Goal: Task Accomplishment & Management: Use online tool/utility

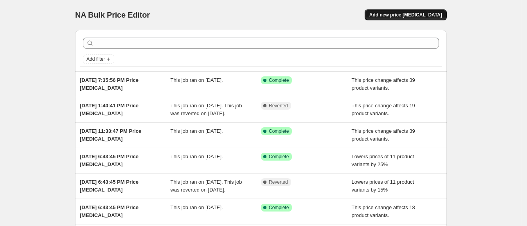
click at [419, 11] on button "Add new price [MEDICAL_DATA]" at bounding box center [406, 14] width 82 height 11
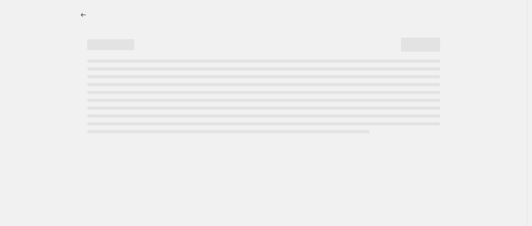
select select "percentage"
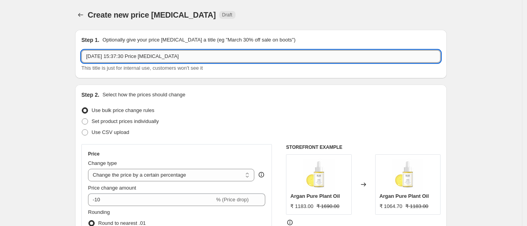
click at [211, 54] on input "[DATE] 15:37:30 Price [MEDICAL_DATA]" at bounding box center [260, 56] width 359 height 13
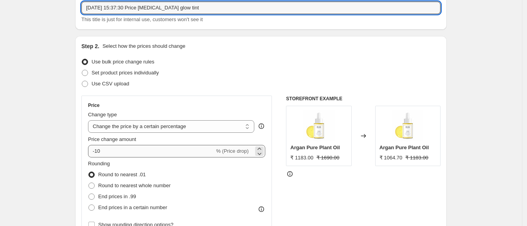
type input "[DATE] 15:37:30 Price [MEDICAL_DATA] glow tint"
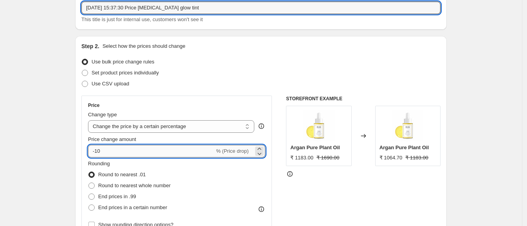
click at [137, 150] on input "-10" at bounding box center [151, 151] width 126 height 13
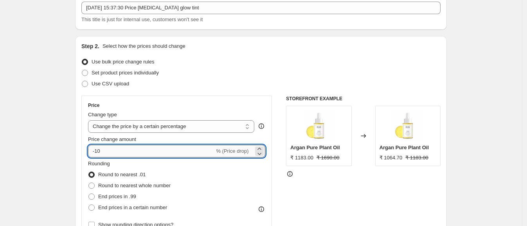
type input "-1"
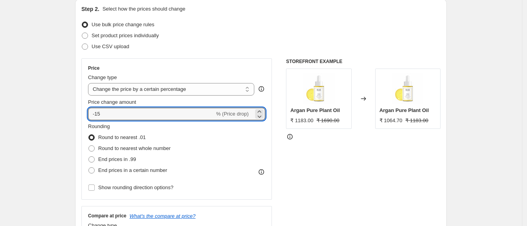
scroll to position [97, 0]
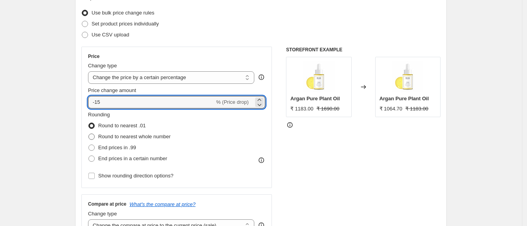
type input "-15"
click at [149, 133] on span "Round to nearest whole number" at bounding box center [134, 136] width 72 height 6
click at [89, 133] on input "Round to nearest whole number" at bounding box center [88, 133] width 0 height 0
radio input "true"
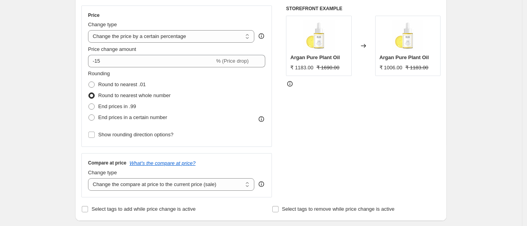
scroll to position [147, 0]
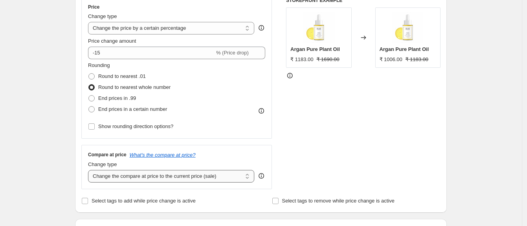
click at [168, 173] on select "Change the compare at price to the current price (sale) Change the compare at p…" at bounding box center [171, 176] width 166 height 13
select select "no_change"
click at [90, 170] on select "Change the compare at price to the current price (sale) Change the compare at p…" at bounding box center [171, 176] width 166 height 13
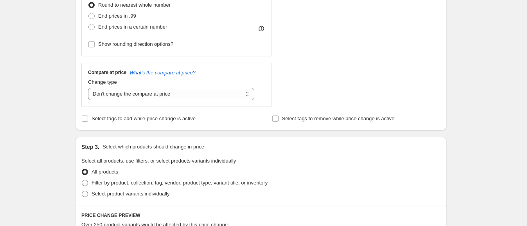
scroll to position [245, 0]
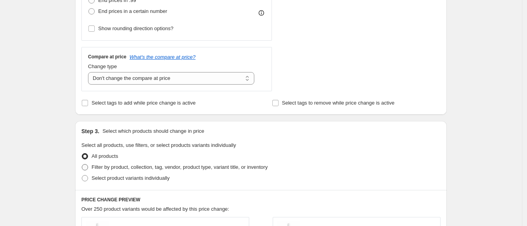
click at [155, 164] on span "Filter by product, collection, tag, vendor, product type, variant title, or inv…" at bounding box center [180, 167] width 176 height 6
click at [82, 164] on input "Filter by product, collection, tag, vendor, product type, variant title, or inv…" at bounding box center [82, 164] width 0 height 0
radio input "true"
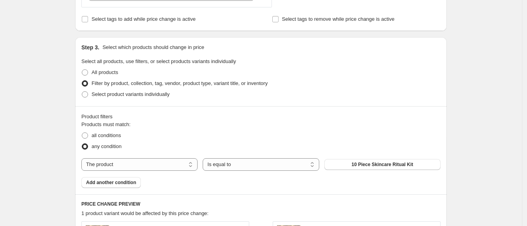
scroll to position [342, 0]
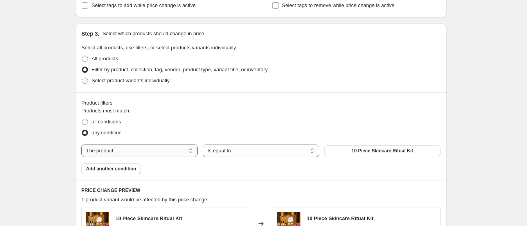
click at [176, 149] on select "The product The product's collection The product's tag The product's vendor The…" at bounding box center [139, 150] width 116 height 13
select select "collection"
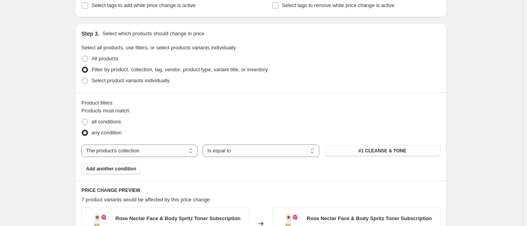
click at [367, 148] on span "#1 CLEANSE & TONE" at bounding box center [382, 150] width 48 height 6
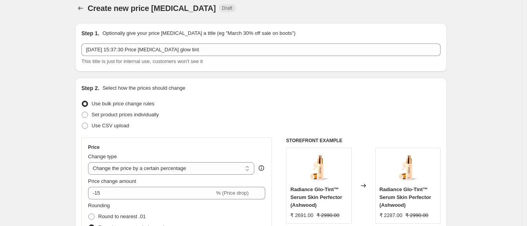
scroll to position [0, 0]
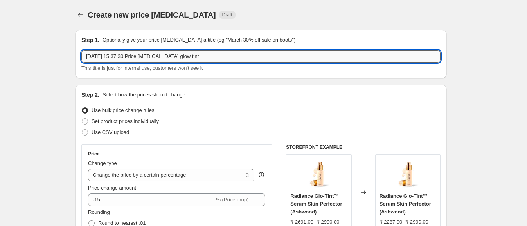
click at [248, 55] on input "[DATE] 15:37:30 Price [MEDICAL_DATA] glow tint" at bounding box center [260, 56] width 359 height 13
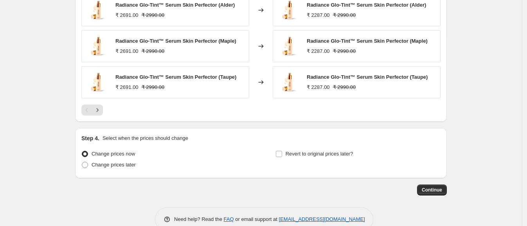
scroll to position [645, 0]
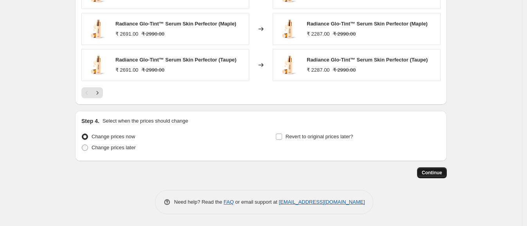
type input "[DATE] 15:37:30 Price [MEDICAL_DATA] glow tint 15%"
click at [433, 173] on span "Continue" at bounding box center [432, 172] width 20 height 6
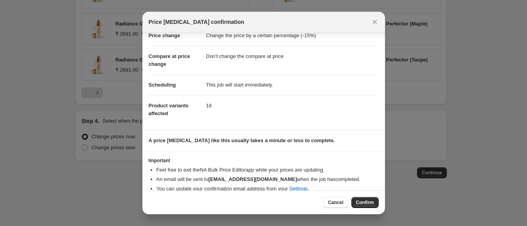
scroll to position [31, 0]
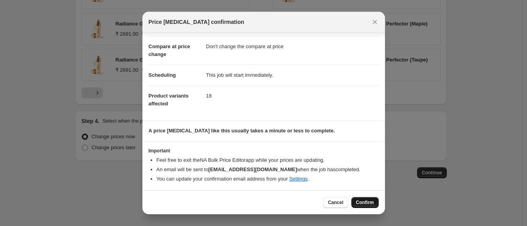
click at [370, 200] on span "Confirm" at bounding box center [365, 202] width 18 height 6
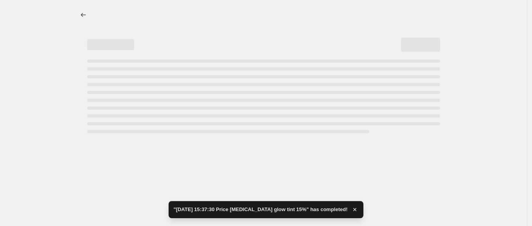
select select "percentage"
select select "no_change"
select select "collection"
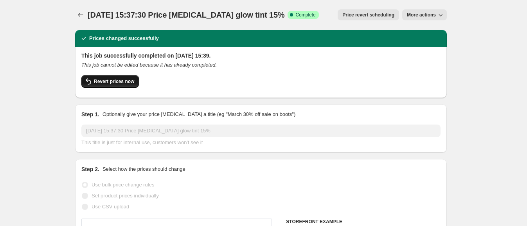
click at [122, 77] on button "Revert prices now" at bounding box center [110, 81] width 58 height 13
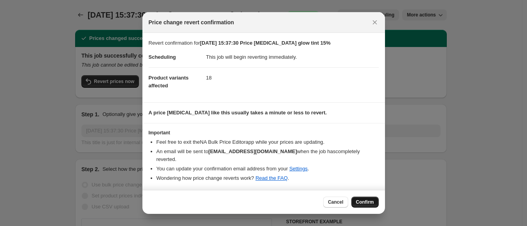
click at [371, 199] on span "Confirm" at bounding box center [365, 202] width 18 height 6
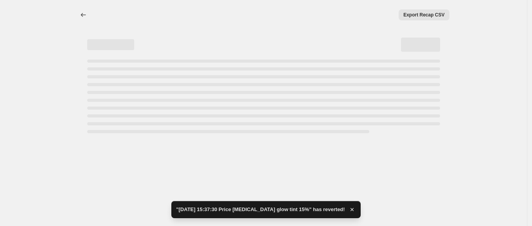
select select "percentage"
select select "no_change"
select select "collection"
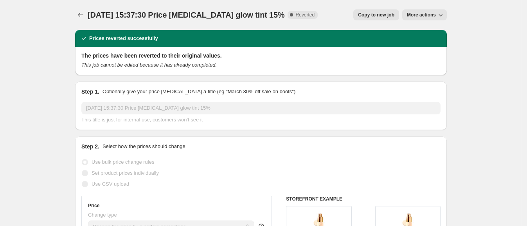
click at [364, 10] on button "Copy to new job" at bounding box center [376, 14] width 46 height 11
select select "percentage"
select select "no_change"
select select "collection"
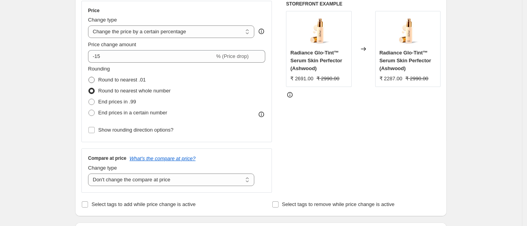
scroll to position [147, 0]
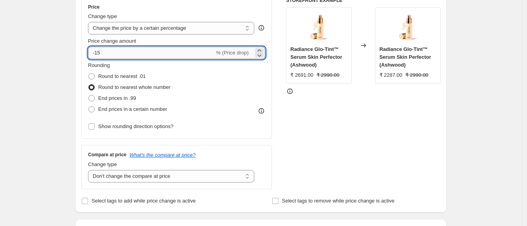
click at [133, 55] on input "-15" at bounding box center [151, 53] width 126 height 13
click at [100, 53] on input "-15" at bounding box center [151, 53] width 126 height 13
type input "-1"
click at [348, 121] on div "STOREFRONT EXAMPLE Radiance Glo-Tint™ Serum Skin Perfector (Ashwood) ₹ 2691.00 …" at bounding box center [363, 93] width 155 height 192
click at [129, 54] on input "-85" at bounding box center [151, 53] width 126 height 13
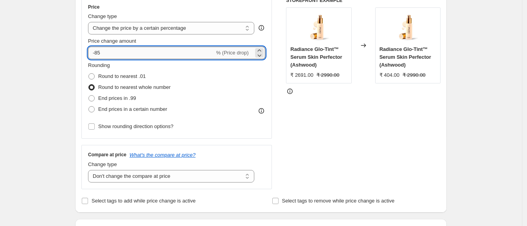
type input "-8"
click at [318, 149] on div "STOREFRONT EXAMPLE Radiance Glo-Tint™ Serum Skin Perfector (Ashwood) ₹ 2691.00 …" at bounding box center [363, 93] width 155 height 192
click at [108, 49] on input "-15" at bounding box center [151, 53] width 126 height 13
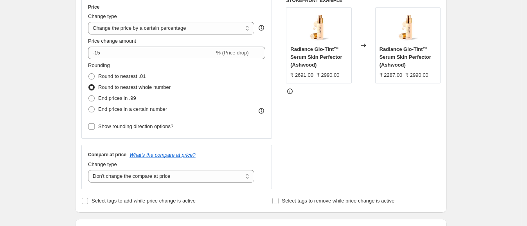
click at [370, 123] on div "STOREFRONT EXAMPLE Radiance Glo-Tint™ Serum Skin Perfector (Ashwood) ₹ 2691.00 …" at bounding box center [363, 93] width 155 height 192
drag, startPoint x: 386, startPoint y: 74, endPoint x: 398, endPoint y: 75, distance: 11.8
click at [398, 75] on div "₹ 2287.00" at bounding box center [390, 75] width 23 height 8
copy div "2287"
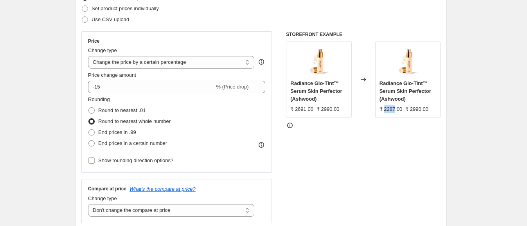
scroll to position [97, 0]
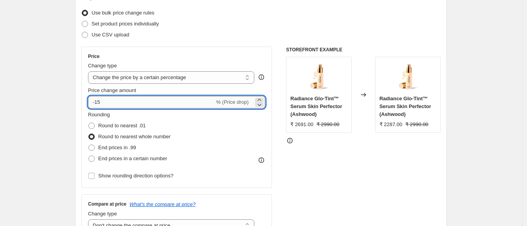
click at [162, 102] on input "-15" at bounding box center [151, 102] width 126 height 13
click at [204, 78] on select "Change the price to a certain amount Change the price by a certain amount Chang…" at bounding box center [171, 77] width 166 height 13
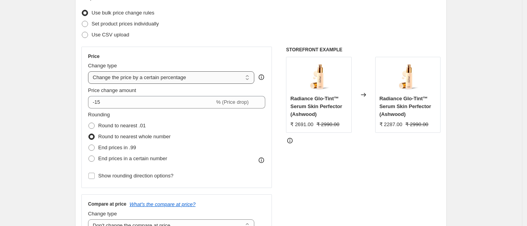
click at [90, 71] on select "Change the price to a certain amount Change the price by a certain amount Chang…" at bounding box center [171, 77] width 166 height 13
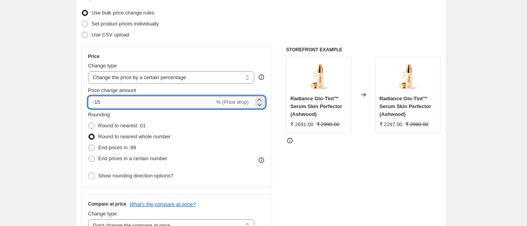
click at [124, 102] on input "-15" at bounding box center [151, 102] width 126 height 13
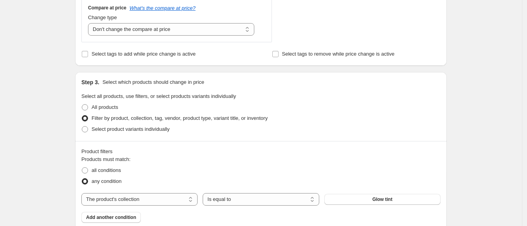
scroll to position [195, 0]
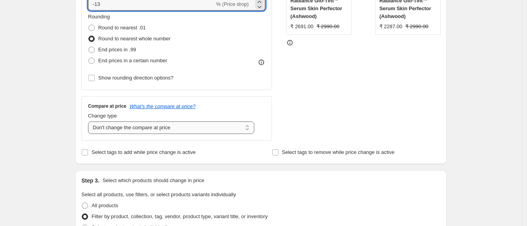
click at [173, 121] on select "Change the compare at price to the current price (sale) Change the compare at p…" at bounding box center [171, 127] width 166 height 13
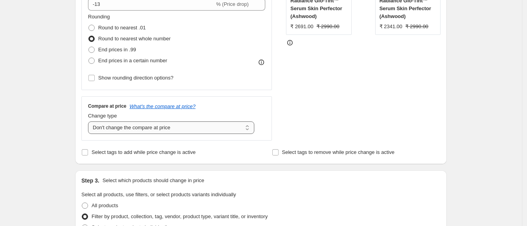
click at [90, 121] on select "Change the compare at price to the current price (sale) Change the compare at p…" at bounding box center [171, 127] width 166 height 13
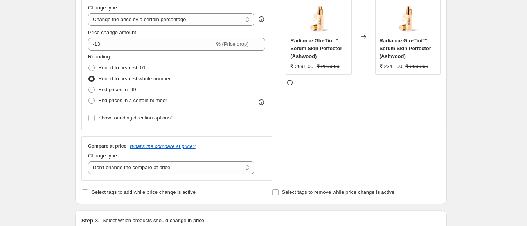
scroll to position [97, 0]
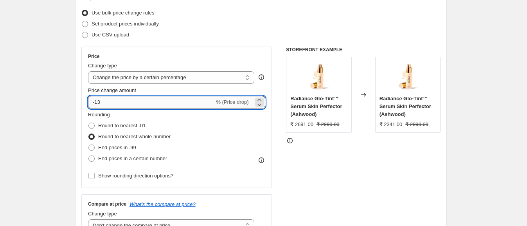
click at [132, 97] on input "-13" at bounding box center [151, 102] width 126 height 13
type input "-1"
type input "-10"
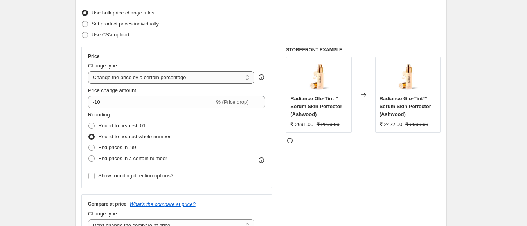
click at [189, 82] on select "Change the price to a certain amount Change the price by a certain amount Chang…" at bounding box center [171, 77] width 166 height 13
click at [90, 71] on select "Change the price to a certain amount Change the price by a certain amount Chang…" at bounding box center [171, 77] width 166 height 13
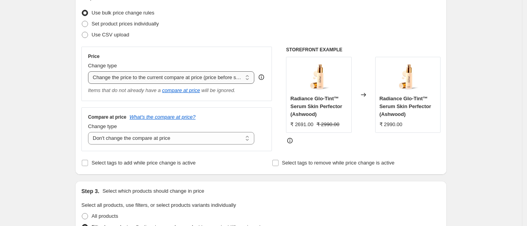
click at [192, 77] on select "Change the price to a certain amount Change the price by a certain amount Chang…" at bounding box center [171, 77] width 166 height 13
select select "bcap"
click at [90, 71] on select "Change the price to a certain amount Change the price by a certain amount Chang…" at bounding box center [171, 77] width 166 height 13
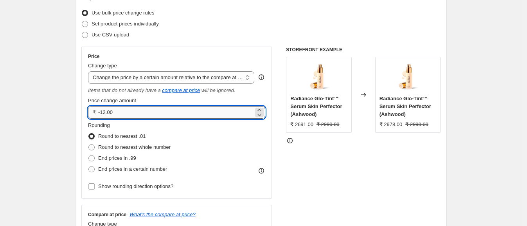
click at [127, 110] on input "-12.00" at bounding box center [175, 112] width 155 height 13
type input "-15.00"
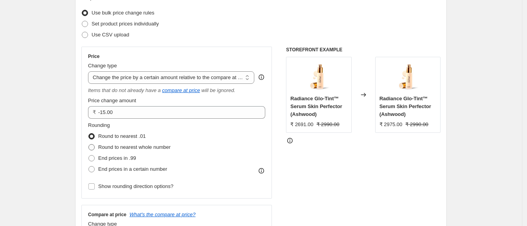
click at [119, 145] on span "Round to nearest whole number" at bounding box center [134, 147] width 72 height 6
click at [89, 144] on input "Round to nearest whole number" at bounding box center [88, 144] width 0 height 0
radio input "true"
click at [340, 144] on div "STOREFRONT EXAMPLE Radiance Glo-Tint™ Serum Skin Perfector (Ashwood) ₹ 2691.00 …" at bounding box center [363, 148] width 155 height 202
click at [185, 78] on select "Change the price to a certain amount Change the price by a certain amount Chang…" at bounding box center [171, 77] width 166 height 13
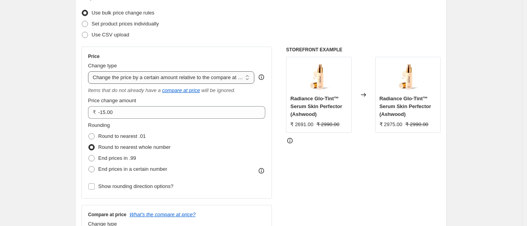
select select "pcap"
click at [90, 71] on select "Change the price to a certain amount Change the price by a certain amount Chang…" at bounding box center [171, 77] width 166 height 13
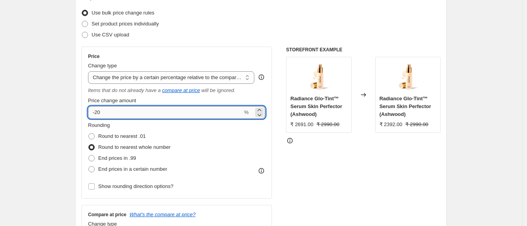
click at [135, 110] on input "-20" at bounding box center [165, 112] width 155 height 13
type input "-2"
type input "-15"
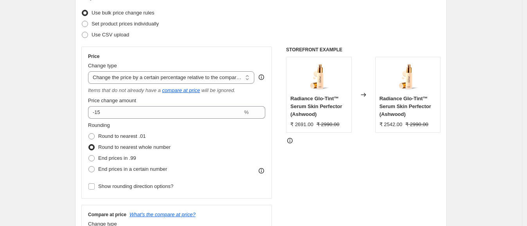
click at [343, 143] on div at bounding box center [363, 141] width 155 height 8
click at [335, 172] on div "STOREFRONT EXAMPLE Radiance Glo-Tint™ Serum Skin Perfector (Ashwood) ₹ 2691.00 …" at bounding box center [363, 148] width 155 height 202
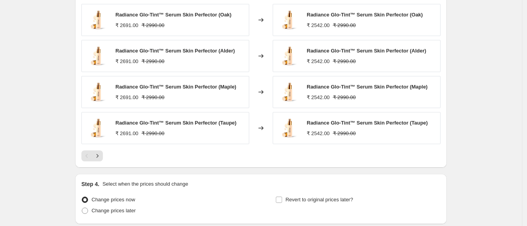
scroll to position [656, 0]
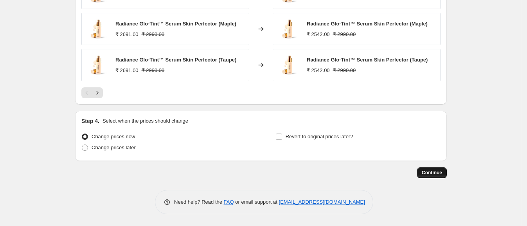
click at [430, 172] on span "Continue" at bounding box center [432, 172] width 20 height 6
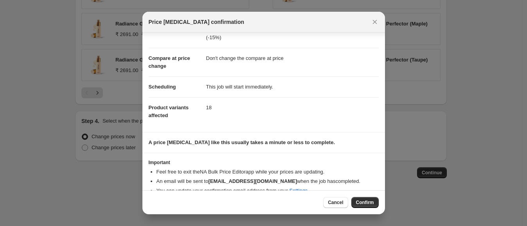
scroll to position [39, 0]
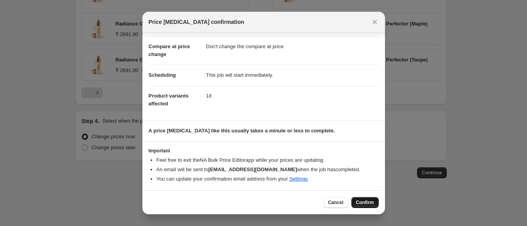
click at [367, 197] on button "Confirm" at bounding box center [364, 202] width 27 height 11
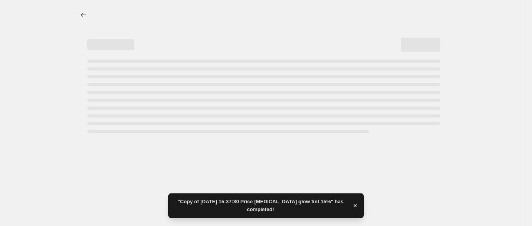
select select "pcap"
select select "no_change"
select select "collection"
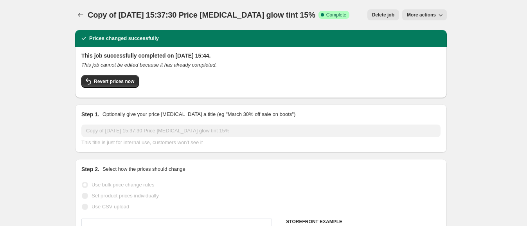
click at [79, 16] on icon "Price change jobs" at bounding box center [81, 15] width 8 height 8
